Goal: Task Accomplishment & Management: Manage account settings

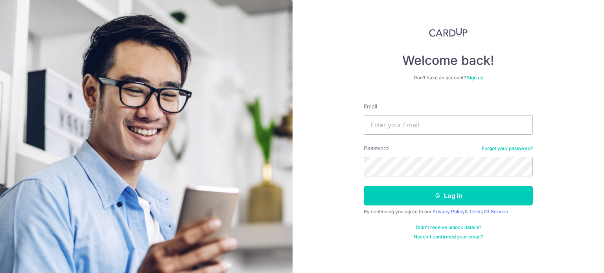
type input "[EMAIL_ADDRESS][DOMAIN_NAME]"
click at [364, 186] on button "Log in" at bounding box center [448, 196] width 169 height 20
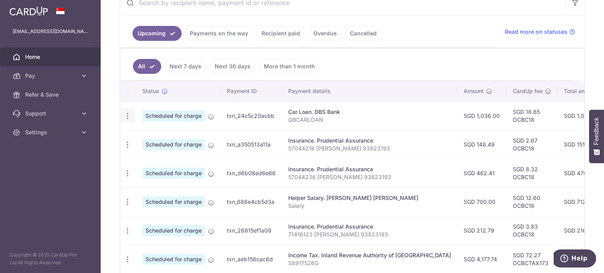
click at [126, 119] on div "Update payment Cancel payment" at bounding box center [127, 116] width 15 height 15
click at [126, 112] on icon "button" at bounding box center [127, 116] width 8 height 8
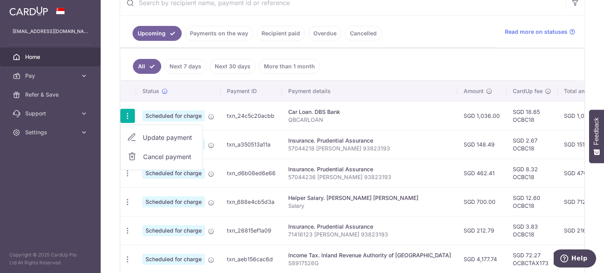
click at [164, 139] on span "Update payment" at bounding box center [169, 137] width 53 height 9
radio input "true"
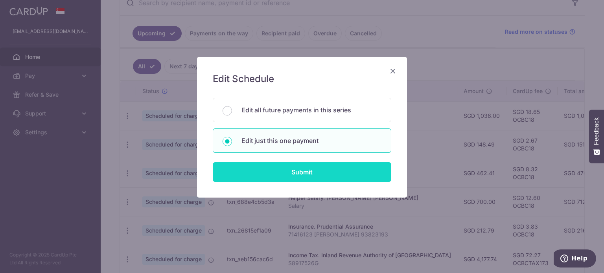
click at [282, 169] on input "Submit" at bounding box center [302, 172] width 179 height 20
radio input "true"
type input "1,036.00"
type input "[DATE]"
type input "QBCARLOAN"
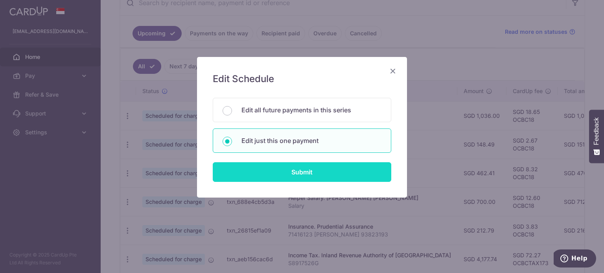
type input "OCBC18"
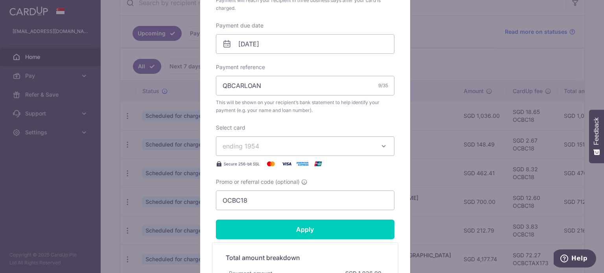
scroll to position [256, 0]
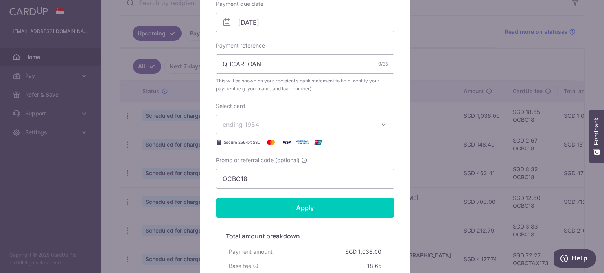
click at [287, 124] on span "ending 1954" at bounding box center [298, 124] width 151 height 9
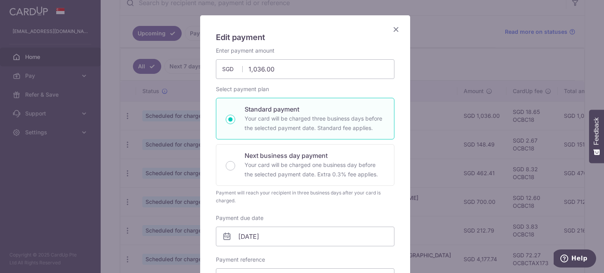
scroll to position [22, 0]
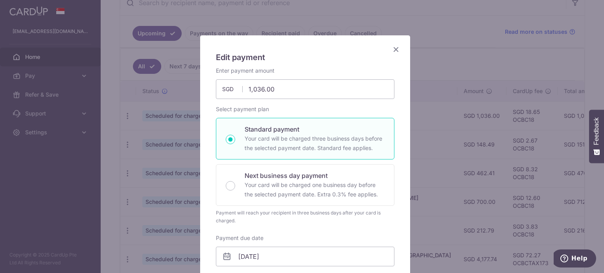
click at [395, 50] on icon "Close" at bounding box center [395, 49] width 9 height 10
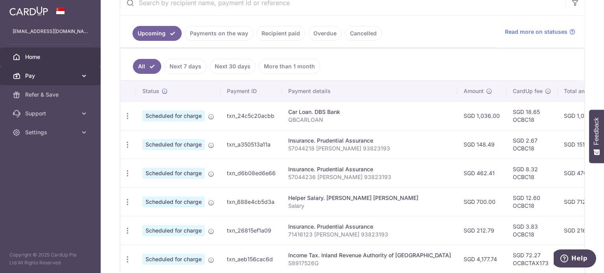
click at [88, 72] on link "Pay" at bounding box center [50, 75] width 101 height 19
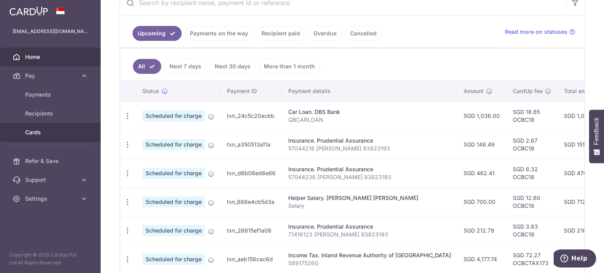
click at [30, 133] on span "Cards" at bounding box center [51, 133] width 52 height 8
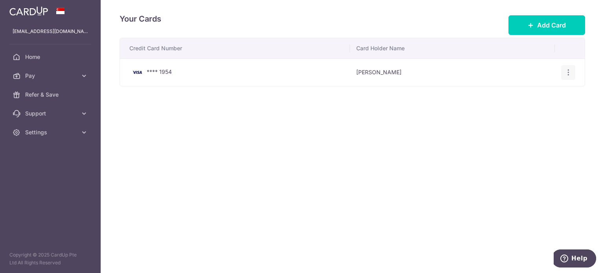
click at [567, 75] on icon "button" at bounding box center [568, 72] width 8 height 8
click at [390, 99] on div "Credit Card Number Card Holder Name **** 1954 Qibin Wong View/Edit Delete" at bounding box center [353, 87] width 466 height 98
click at [54, 58] on span "Home" at bounding box center [51, 57] width 52 height 8
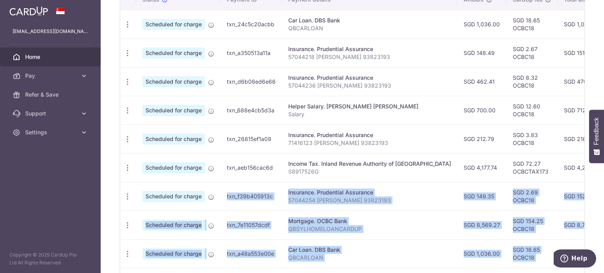
scroll to position [337, 0]
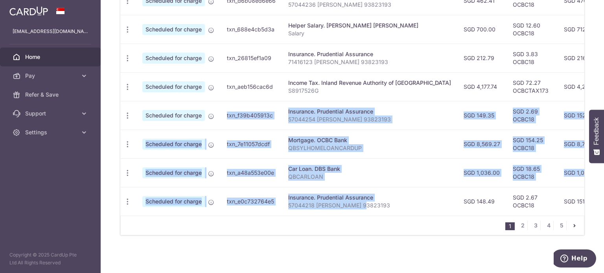
drag, startPoint x: 219, startPoint y: 270, endPoint x: 363, endPoint y: 197, distance: 161.8
click at [363, 197] on tbody "Update payment Cancel payment Scheduled for charge txn_24c5c20acbb Car Loan. DB…" at bounding box center [442, 72] width 645 height 287
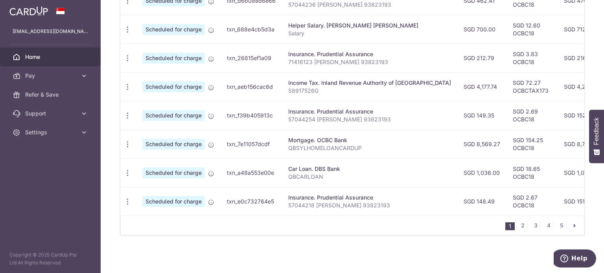
click at [400, 188] on td "Insurance. Prudential Assurance 57044218 WONG QIBIN 93823193" at bounding box center [369, 201] width 175 height 29
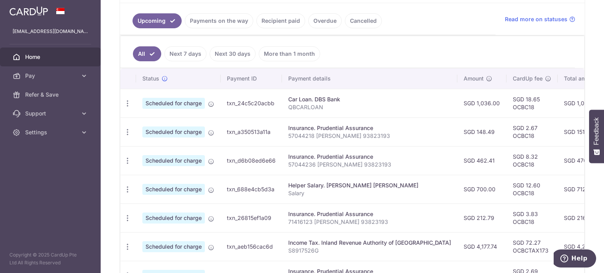
scroll to position [162, 0]
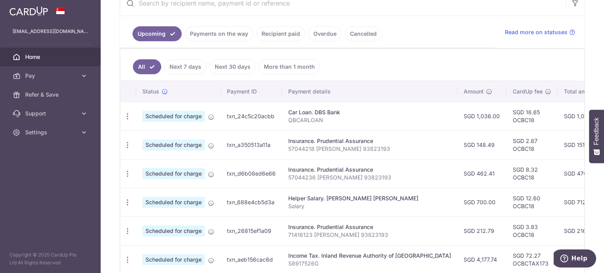
click at [507, 131] on td "SGD 2.67 OCBC18" at bounding box center [532, 145] width 51 height 29
click at [507, 118] on td "SGD 18.65 OCBC18" at bounding box center [532, 116] width 51 height 29
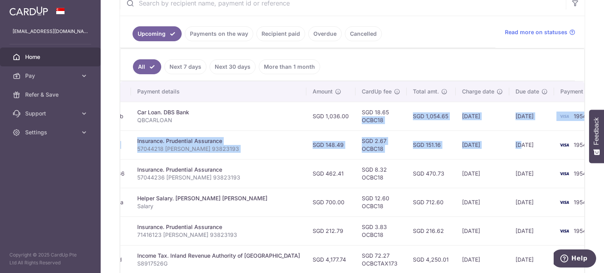
drag, startPoint x: 500, startPoint y: 118, endPoint x: 479, endPoint y: 132, distance: 25.9
click at [479, 132] on tbody "Update payment Cancel payment Scheduled for charge txn_24c5c20acbb Car Loan. DB…" at bounding box center [291, 245] width 645 height 287
click at [509, 132] on td "[DATE]" at bounding box center [531, 145] width 45 height 29
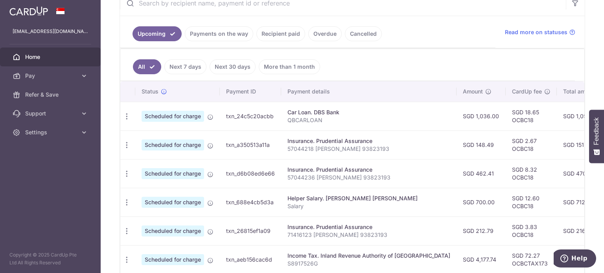
scroll to position [0, 0]
click at [128, 116] on icon "button" at bounding box center [127, 116] width 8 height 8
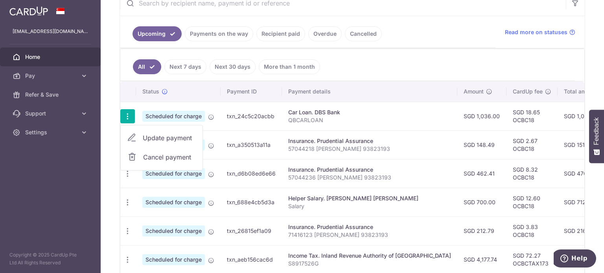
click at [154, 137] on span "Update payment" at bounding box center [169, 137] width 53 height 9
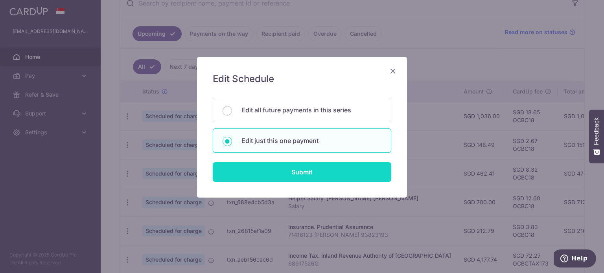
click at [276, 175] on input "Submit" at bounding box center [302, 172] width 179 height 20
radio input "true"
type input "1,036.00"
type input "[DATE]"
type input "QBCARLOAN"
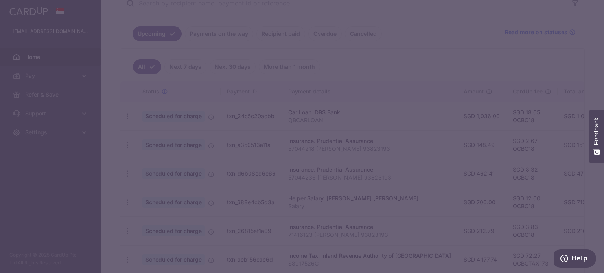
type input "OCBC18"
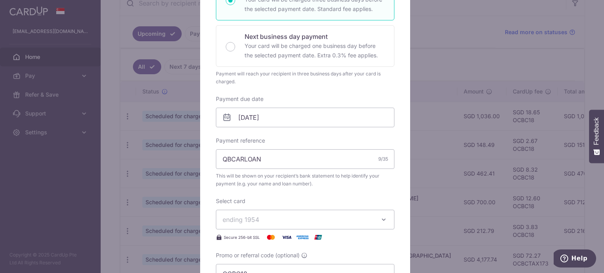
scroll to position [165, 0]
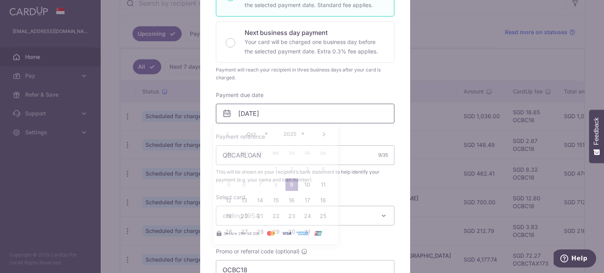
click at [265, 118] on input "[DATE]" at bounding box center [305, 114] width 179 height 20
click at [308, 184] on link "10" at bounding box center [307, 185] width 13 height 13
type input "[DATE]"
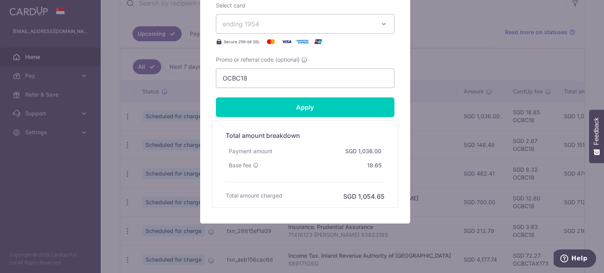
scroll to position [374, 0]
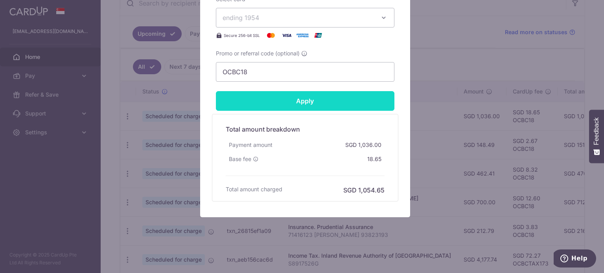
click at [292, 105] on input "Apply" at bounding box center [305, 101] width 179 height 20
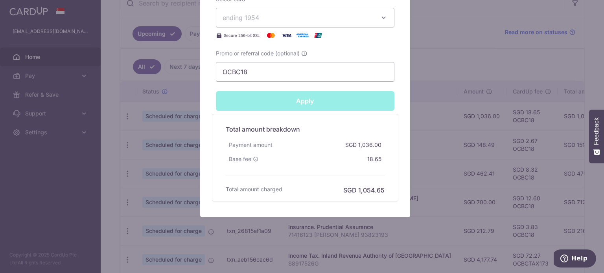
type input "Successfully Applied"
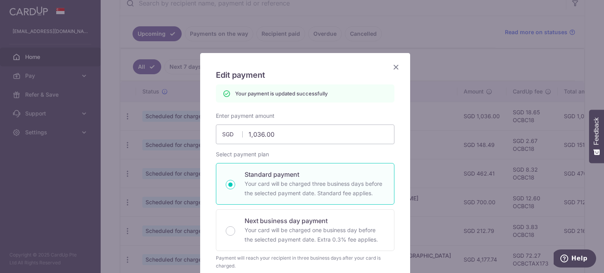
scroll to position [0, 0]
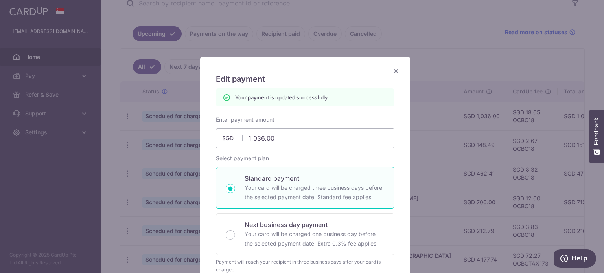
click at [394, 71] on icon "Close" at bounding box center [395, 71] width 9 height 10
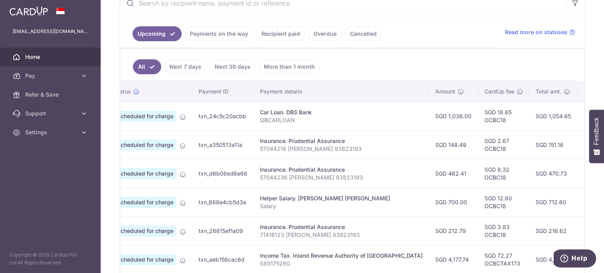
scroll to position [0, 37]
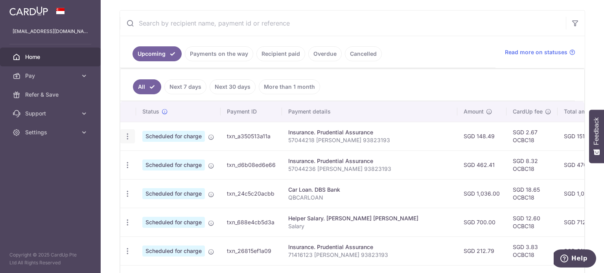
click at [126, 138] on icon "button" at bounding box center [127, 137] width 8 height 8
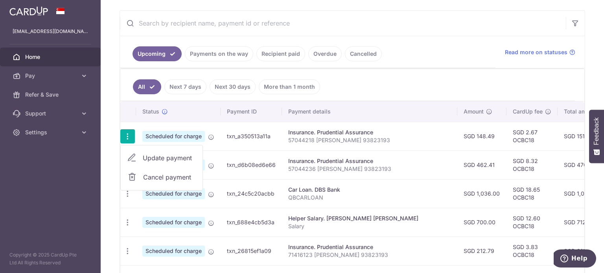
click at [159, 160] on span "Update payment" at bounding box center [169, 157] width 53 height 9
radio input "true"
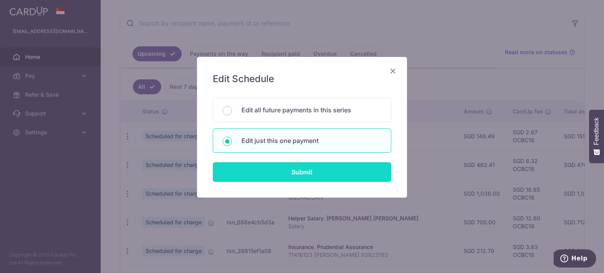
click at [291, 176] on input "Submit" at bounding box center [302, 172] width 179 height 20
radio input "true"
type input "148.49"
type input "[DATE]"
type input "57044218 [PERSON_NAME] 93823193"
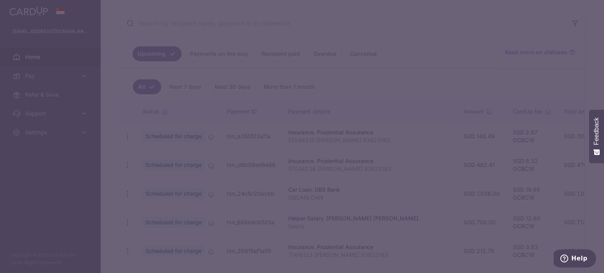
type input "OCBC18"
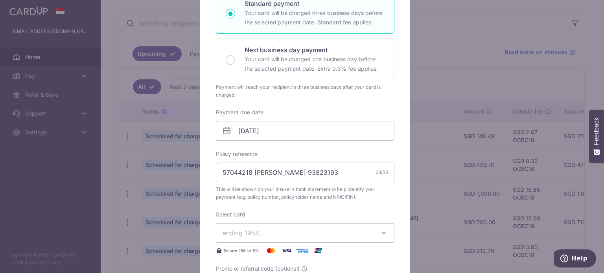
scroll to position [168, 0]
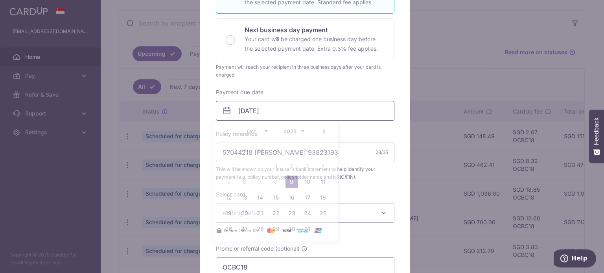
click at [286, 114] on input "09/10/2025" at bounding box center [305, 111] width 179 height 20
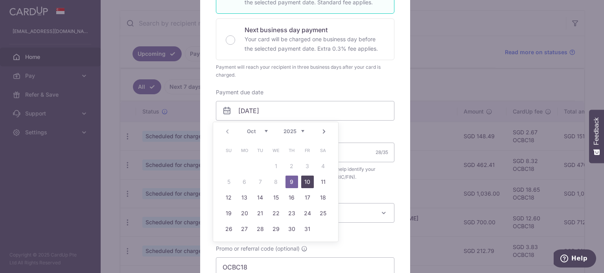
click at [307, 178] on link "10" at bounding box center [307, 182] width 13 height 13
type input "10/10/2025"
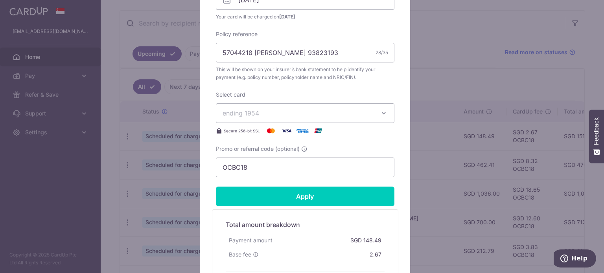
scroll to position [301, 0]
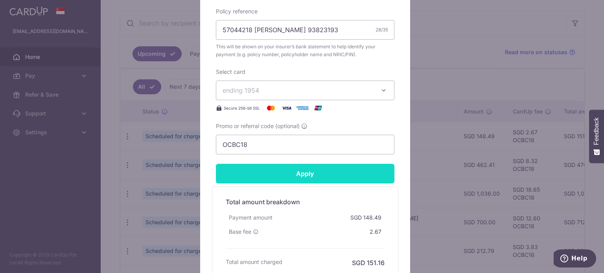
click at [304, 179] on input "Apply" at bounding box center [305, 174] width 179 height 20
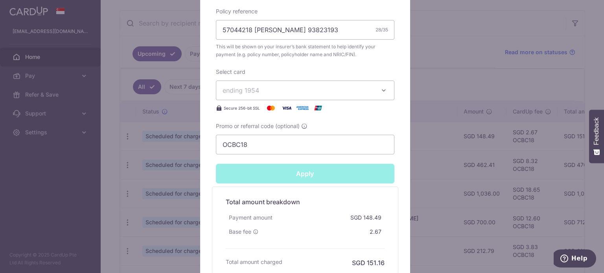
type input "Successfully Applied"
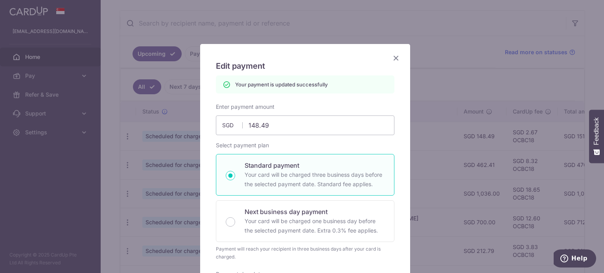
scroll to position [2, 0]
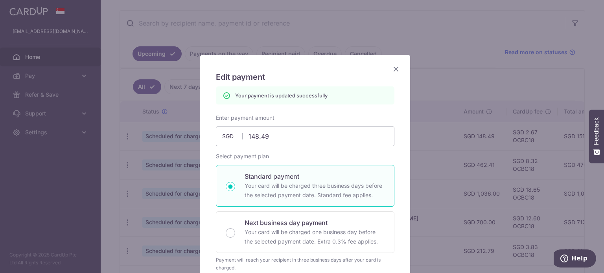
click at [391, 71] on icon "Close" at bounding box center [395, 69] width 9 height 10
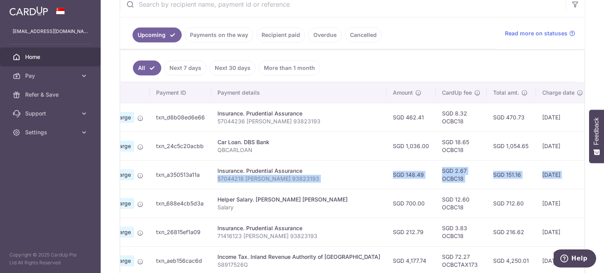
scroll to position [0, 151]
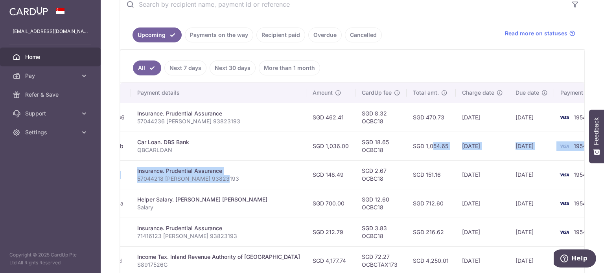
drag, startPoint x: 385, startPoint y: 174, endPoint x: 389, endPoint y: 139, distance: 35.6
click at [389, 139] on tbody "Update payment Cancel payment Scheduled for charge txn_d6b08ed6e66 Insurance. P…" at bounding box center [291, 246] width 645 height 287
click at [407, 139] on td "SGD 1,054.65" at bounding box center [431, 146] width 49 height 29
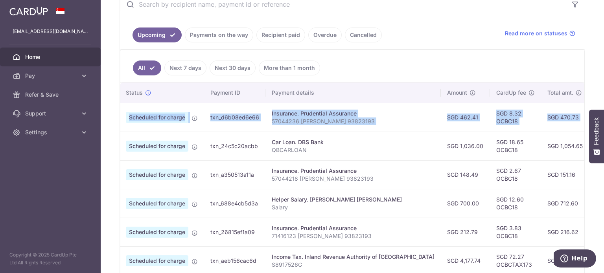
scroll to position [0, 0]
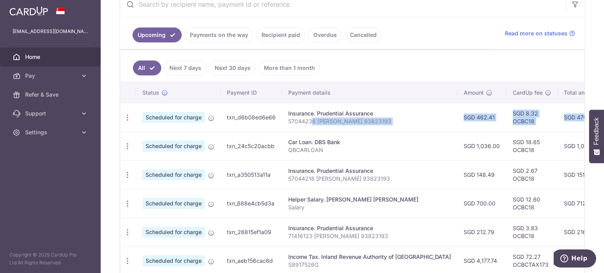
drag, startPoint x: 437, startPoint y: 118, endPoint x: 311, endPoint y: 118, distance: 125.8
click at [311, 118] on tr "Update payment Cancel payment Scheduled for charge txn_d6b08ed6e66 Insurance. P…" at bounding box center [442, 117] width 645 height 29
click at [311, 118] on p "57044236 [PERSON_NAME] 93823193" at bounding box center [369, 122] width 163 height 8
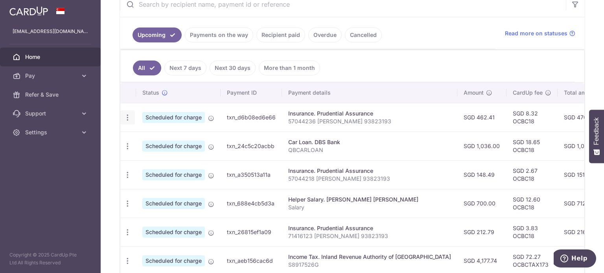
click at [132, 116] on div "Update payment Cancel payment" at bounding box center [127, 118] width 15 height 15
click at [131, 121] on div "Update payment Cancel payment" at bounding box center [127, 118] width 15 height 15
click at [127, 118] on icon "button" at bounding box center [127, 118] width 8 height 8
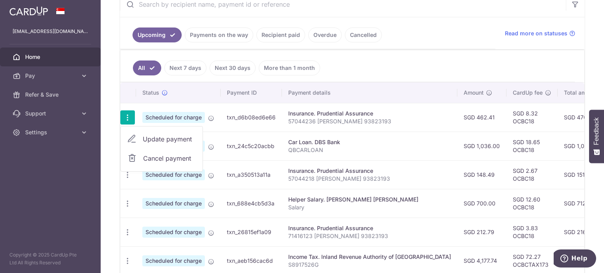
click at [154, 137] on span "Update payment" at bounding box center [169, 138] width 53 height 9
radio input "true"
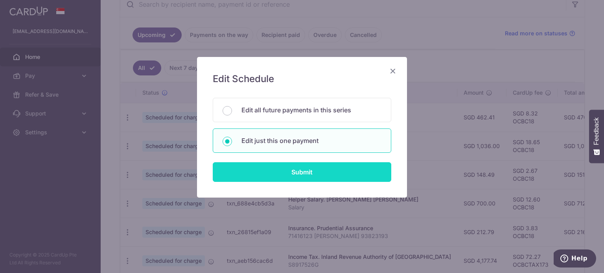
click at [258, 173] on input "Submit" at bounding box center [302, 172] width 179 height 20
radio input "true"
type input "462.41"
type input "09/10/2025"
type input "57044236 WONG QIBIN 93823193"
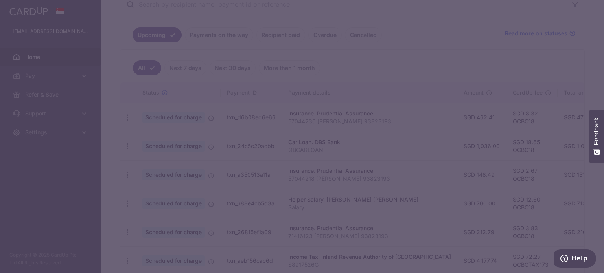
type input "OCBC18"
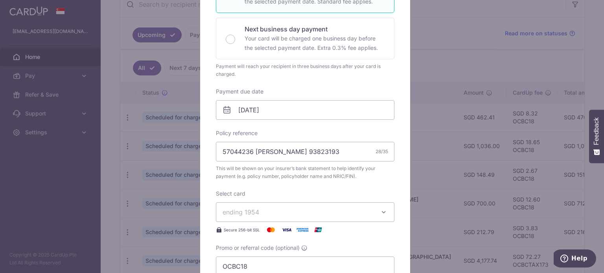
scroll to position [182, 0]
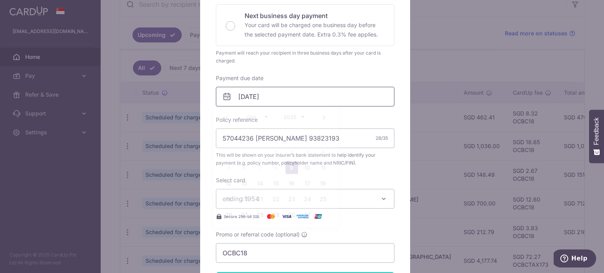
click at [303, 102] on input "09/10/2025" at bounding box center [305, 97] width 179 height 20
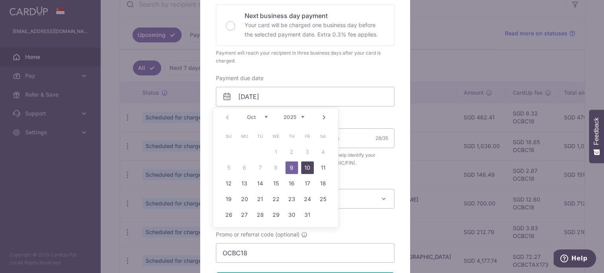
click at [307, 168] on link "10" at bounding box center [307, 168] width 13 height 13
type input "10/10/2025"
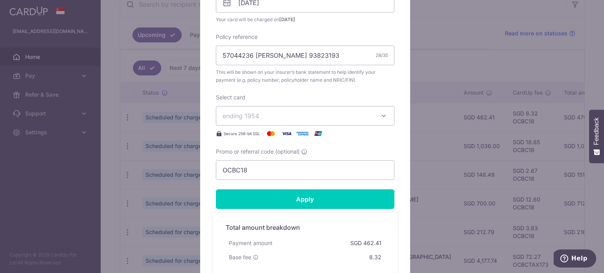
scroll to position [291, 0]
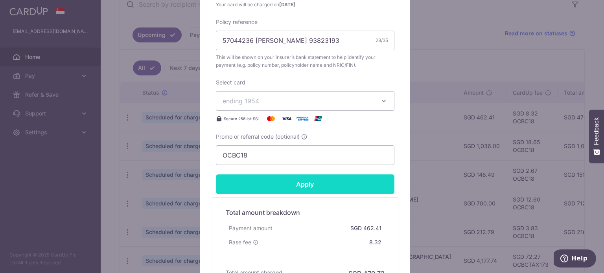
click at [306, 186] on input "Apply" at bounding box center [305, 185] width 179 height 20
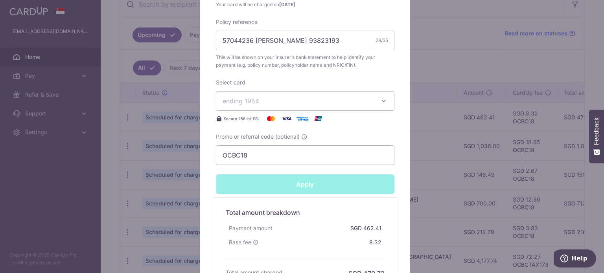
type input "Successfully Applied"
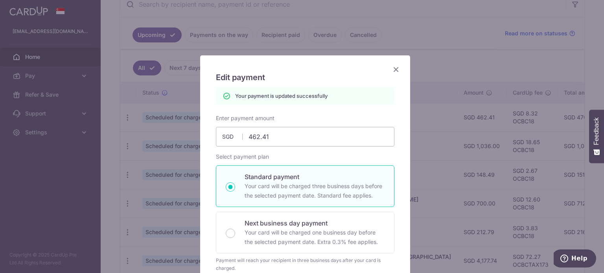
scroll to position [0, 0]
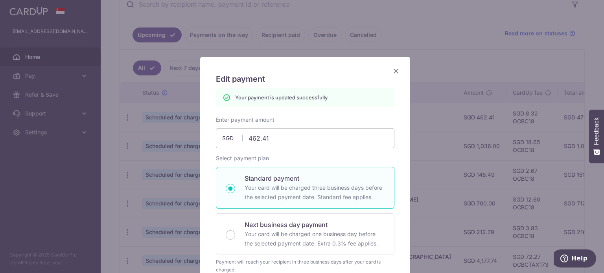
click at [396, 73] on icon "Close" at bounding box center [395, 71] width 9 height 10
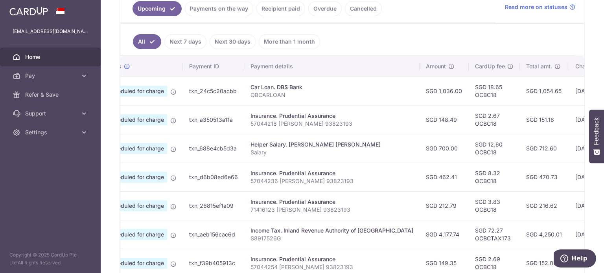
scroll to position [0, 151]
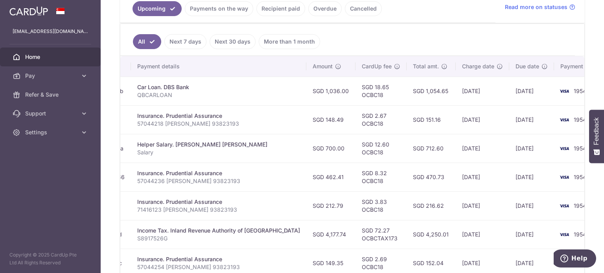
drag, startPoint x: 443, startPoint y: 176, endPoint x: 452, endPoint y: 183, distance: 11.5
click at [452, 183] on tr "Update payment Cancel payment Scheduled for charge txn_d6b08ed6e66 Insurance. P…" at bounding box center [291, 177] width 645 height 29
click at [456, 183] on td "07/10/2025" at bounding box center [482, 177] width 53 height 29
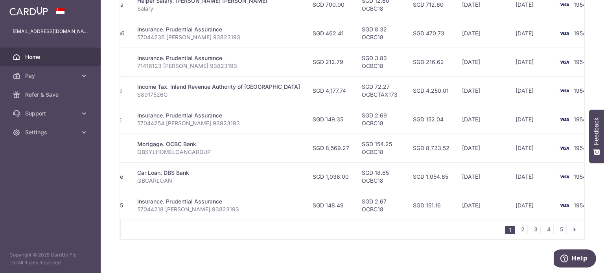
scroll to position [337, 0]
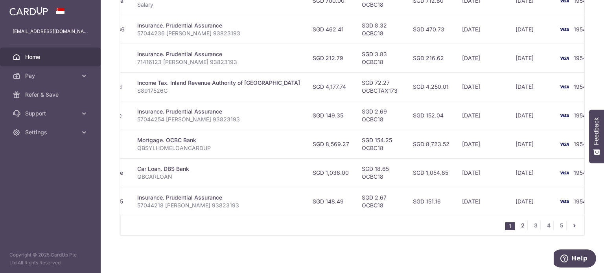
click at [518, 229] on link "2" at bounding box center [522, 225] width 9 height 9
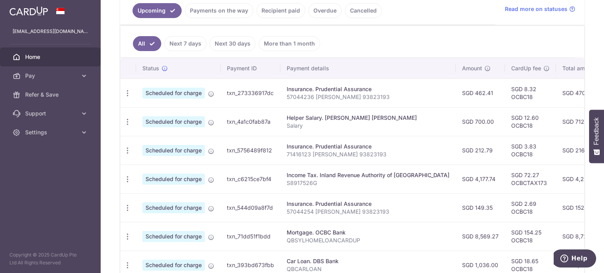
scroll to position [186, 0]
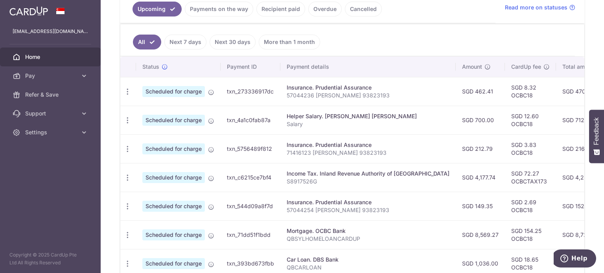
click at [556, 176] on td "SGD 4,250.01" at bounding box center [580, 177] width 49 height 29
click at [560, 177] on td "SGD 4,250.01" at bounding box center [580, 177] width 49 height 29
click at [556, 175] on td "SGD 4,250.01" at bounding box center [580, 177] width 49 height 29
drag, startPoint x: 488, startPoint y: 175, endPoint x: 467, endPoint y: 163, distance: 24.1
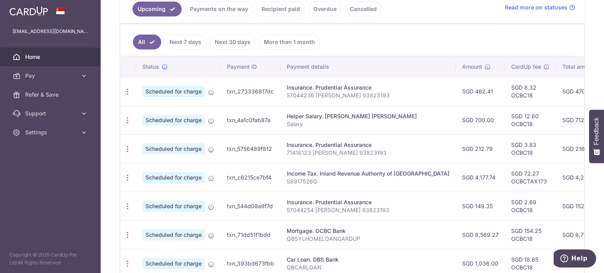
drag, startPoint x: 467, startPoint y: 163, endPoint x: 456, endPoint y: 150, distance: 17.3
click at [456, 150] on tbody "Update payment Cancel payment Scheduled for charge txn_273336917dc Insurance. P…" at bounding box center [441, 220] width 643 height 287
click at [456, 150] on td "SGD 212.79" at bounding box center [480, 148] width 49 height 29
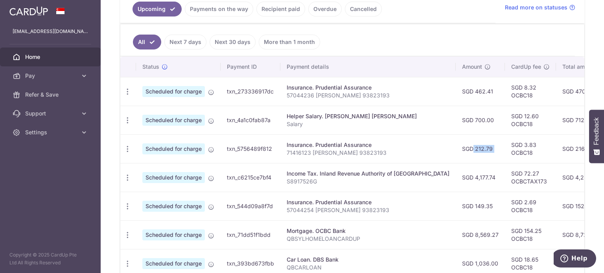
click at [456, 150] on td "SGD 212.79" at bounding box center [480, 148] width 49 height 29
click at [505, 155] on td "SGD 3.83 OCBC18" at bounding box center [530, 148] width 51 height 29
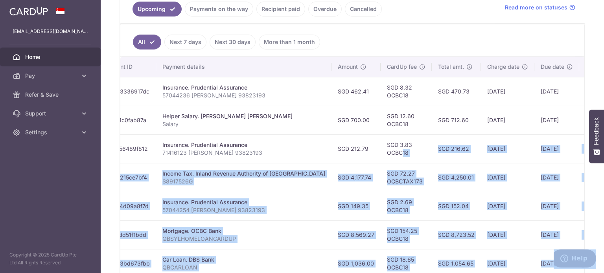
scroll to position [0, 149]
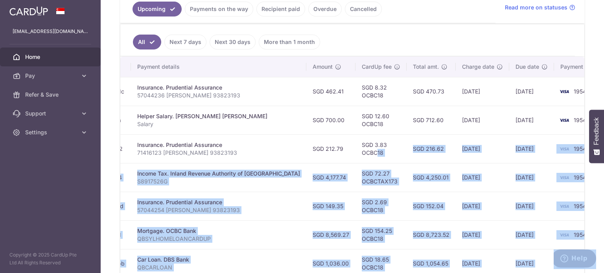
drag, startPoint x: 497, startPoint y: 151, endPoint x: 471, endPoint y: 161, distance: 28.1
click at [471, 161] on tr "Update payment Cancel payment Scheduled for charge txn_5756489f812 Insurance. P…" at bounding box center [292, 148] width 643 height 29
click at [471, 161] on td "11/11/2025" at bounding box center [482, 148] width 53 height 29
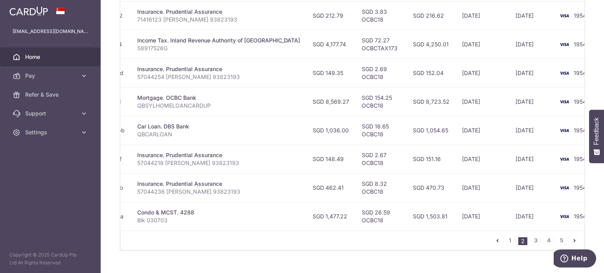
scroll to position [337, 0]
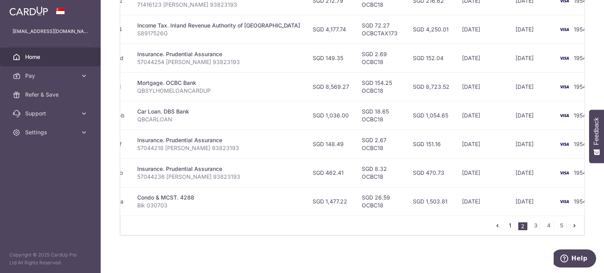
click at [507, 225] on link "1" at bounding box center [509, 225] width 9 height 9
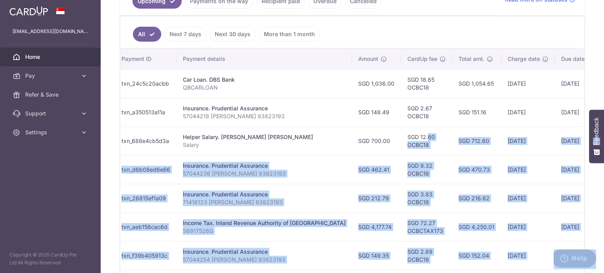
scroll to position [0, 151]
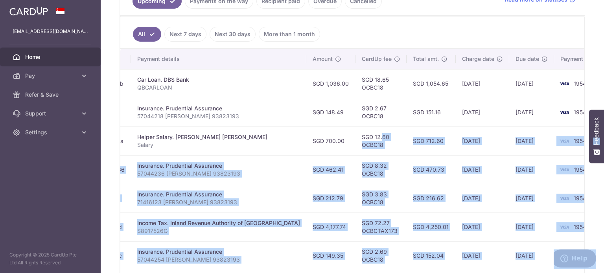
drag, startPoint x: 492, startPoint y: 136, endPoint x: 449, endPoint y: 146, distance: 43.1
click at [449, 146] on tr "Update payment Cancel payment Scheduled for charge txn_688e4cb5d3a Helper Salar…" at bounding box center [291, 141] width 645 height 29
click at [456, 146] on td "07/10/2025" at bounding box center [482, 141] width 53 height 29
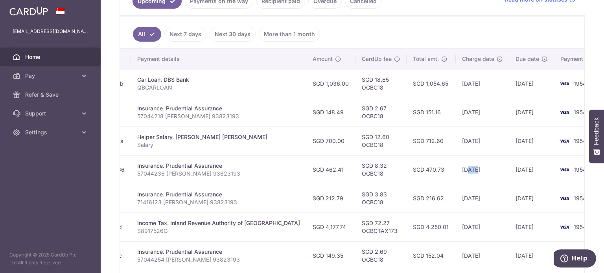
drag, startPoint x: 445, startPoint y: 169, endPoint x: 437, endPoint y: 169, distance: 8.3
click at [456, 169] on td "07/10/2025" at bounding box center [482, 169] width 53 height 29
click at [175, 168] on div "Insurance. Prudential Assurance" at bounding box center [218, 166] width 163 height 8
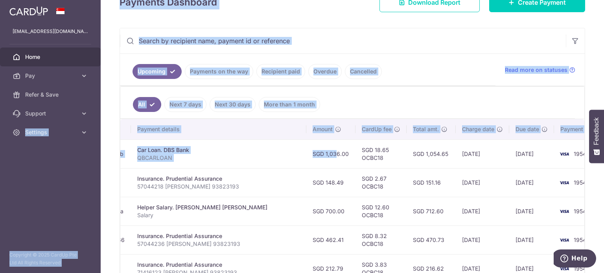
scroll to position [0, 0]
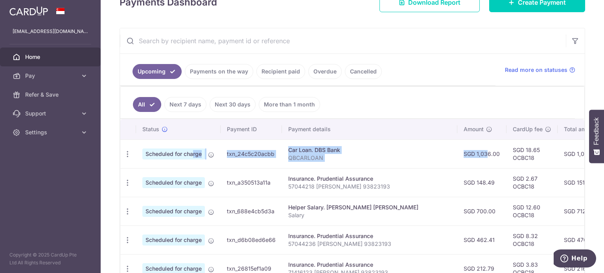
drag, startPoint x: 298, startPoint y: 154, endPoint x: 174, endPoint y: 159, distance: 124.4
click at [174, 159] on tr "Update payment Cancel payment Scheduled for charge txn_24c5c20acbb Car Loan. DB…" at bounding box center [442, 154] width 645 height 29
click at [174, 159] on td "Scheduled for charge" at bounding box center [178, 154] width 85 height 29
click at [493, 16] on div "× Pause Schedule Pause all future payments in this series Pause just this one p…" at bounding box center [352, 136] width 503 height 273
click at [473, 54] on ul "Upcoming Payments on the way Recipient paid Overdue Cancelled" at bounding box center [308, 70] width 376 height 32
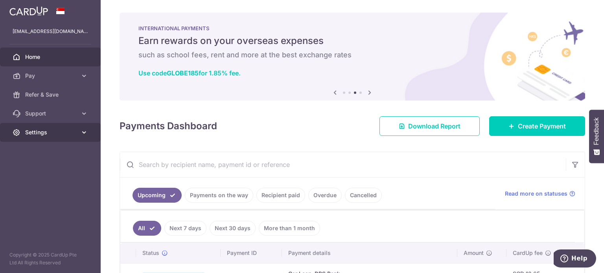
click at [44, 132] on span "Settings" at bounding box center [51, 133] width 52 height 8
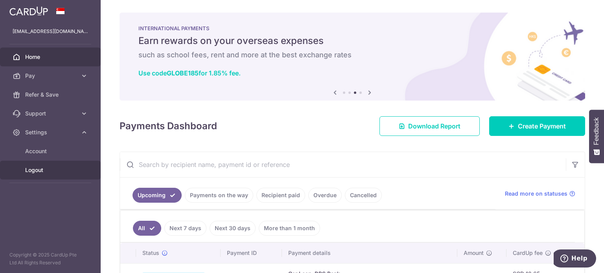
click at [38, 171] on span "Logout" at bounding box center [51, 170] width 52 height 8
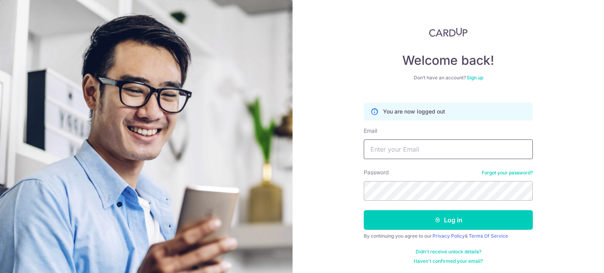
click at [382, 152] on input "Email" at bounding box center [448, 150] width 169 height 20
type input "[EMAIL_ADDRESS][DOMAIN_NAME]"
click at [364, 210] on button "Log in" at bounding box center [448, 220] width 169 height 20
